Goal: Navigation & Orientation: Go to known website

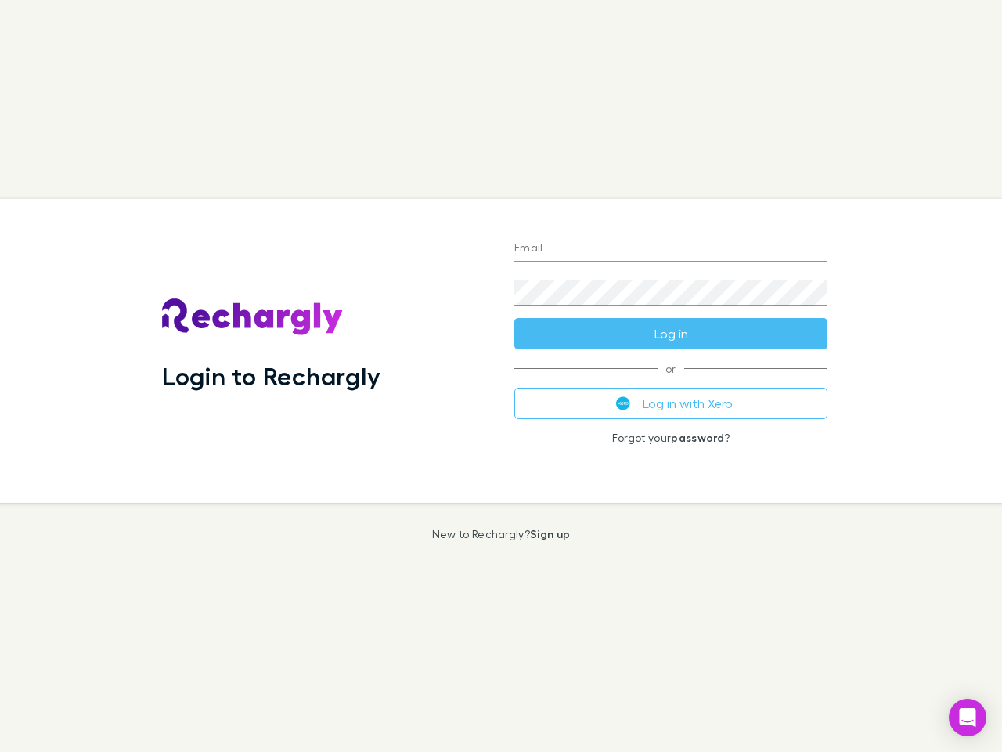
click at [501, 376] on div "Login to Rechargly" at bounding box center [326, 351] width 352 height 304
click at [671, 249] on input "Email" at bounding box center [670, 248] width 313 height 25
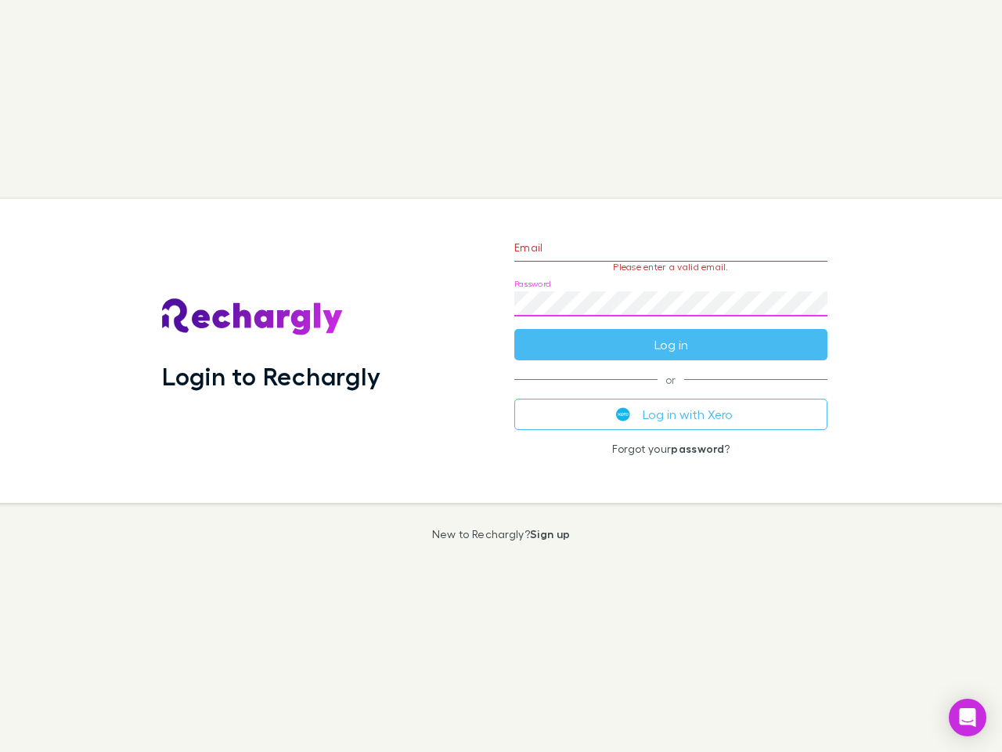
click at [671, 334] on form "Email Please enter a valid email. Password Log in" at bounding box center [670, 292] width 313 height 136
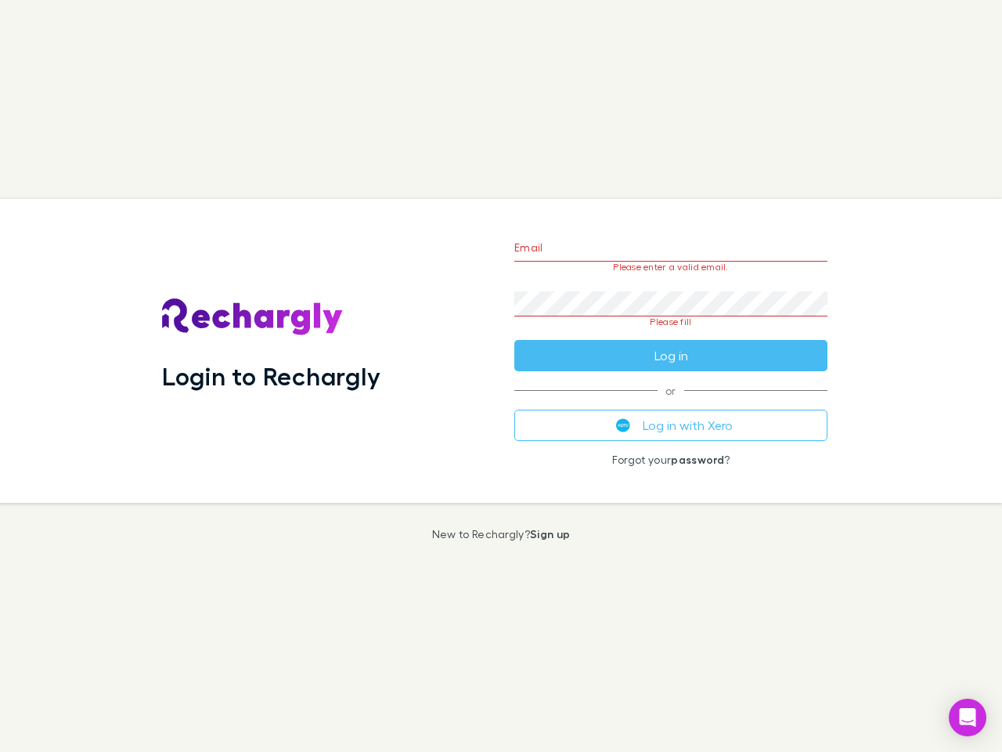
click at [671, 403] on div "Email Please enter a valid email. Password Please fill Log in or Log in with Xe…" at bounding box center [671, 351] width 338 height 304
click at [968, 717] on icon "Open Intercom Messenger" at bounding box center [968, 717] width 16 height 19
